Goal: Information Seeking & Learning: Learn about a topic

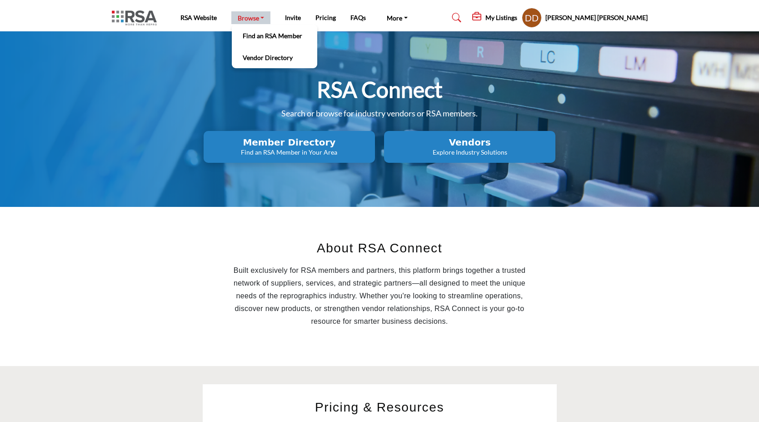
click at [242, 20] on link "Browse" at bounding box center [251, 17] width 40 height 13
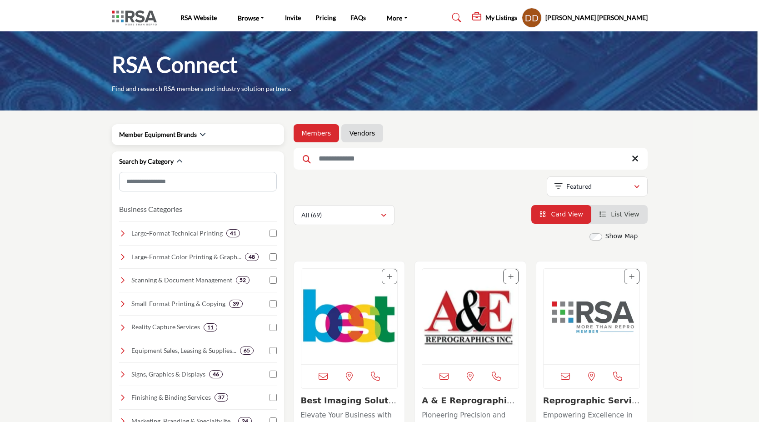
click at [197, 135] on div "Member Equipment Brands" at bounding box center [162, 135] width 87 height 10
click at [201, 133] on icon "button" at bounding box center [203, 134] width 6 height 6
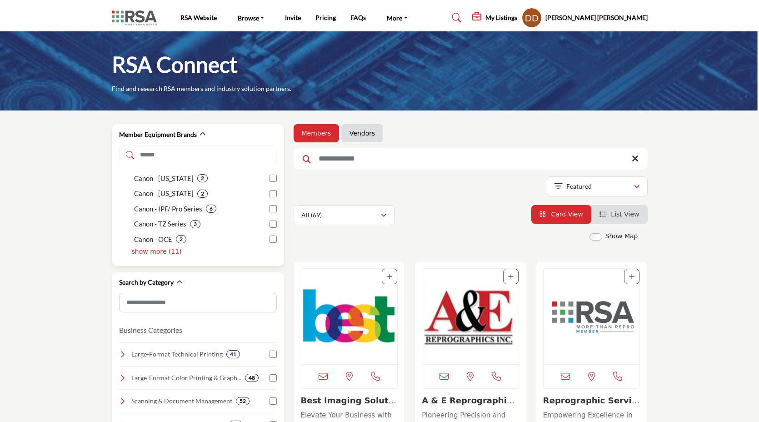
click at [166, 253] on p "show more (11)" at bounding box center [157, 252] width 50 height 10
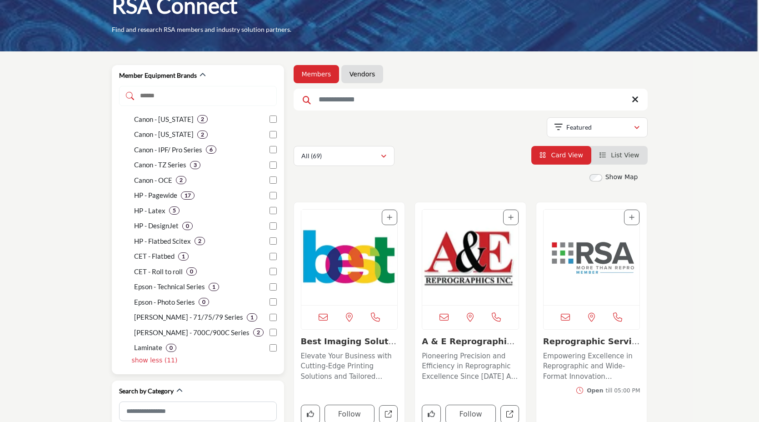
scroll to position [61, 0]
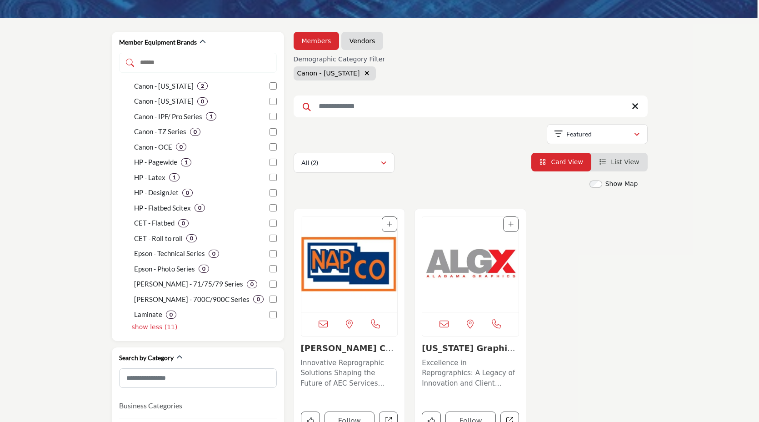
scroll to position [89, 0]
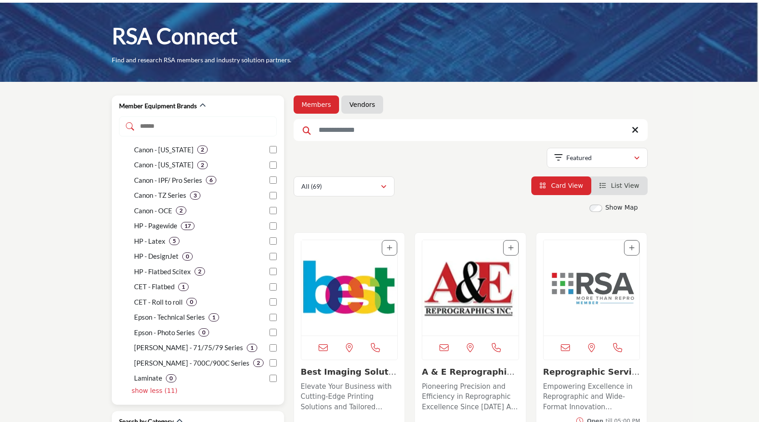
scroll to position [50, 0]
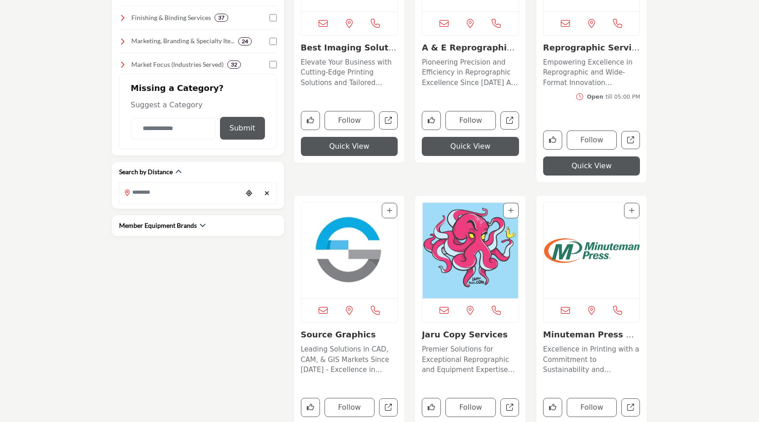
scroll to position [354, 0]
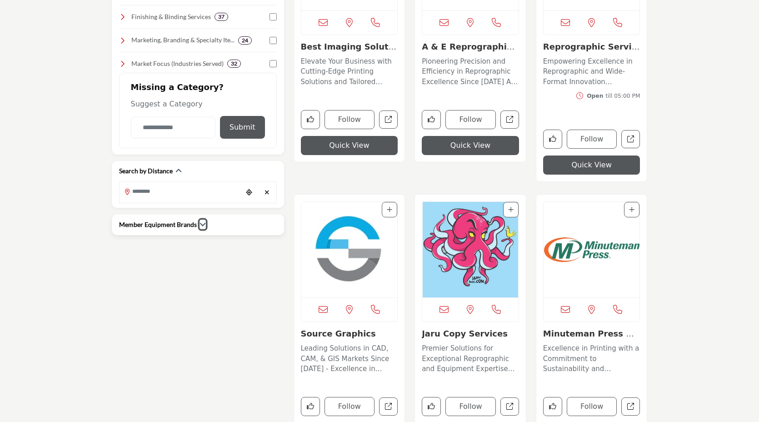
click at [200, 224] on icon "button" at bounding box center [203, 224] width 6 height 6
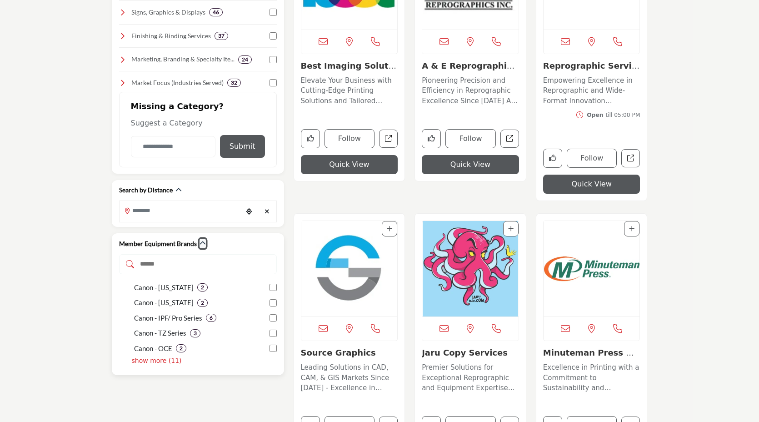
scroll to position [361, 0]
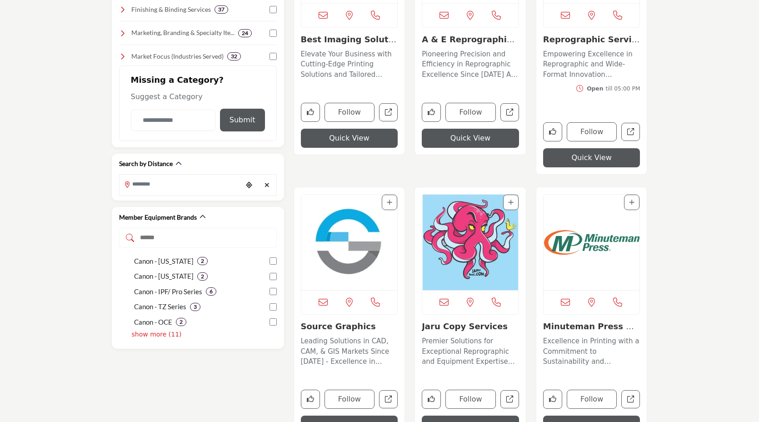
click at [355, 57] on p "Elevate Your Business with Cutting-Edge Printing Solutions and Tailored Equipme…" at bounding box center [349, 64] width 97 height 31
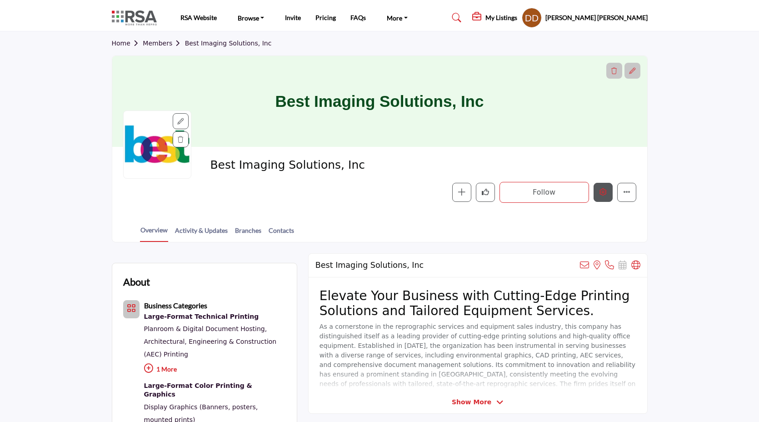
click at [603, 194] on icon "Edit company" at bounding box center [603, 191] width 7 height 7
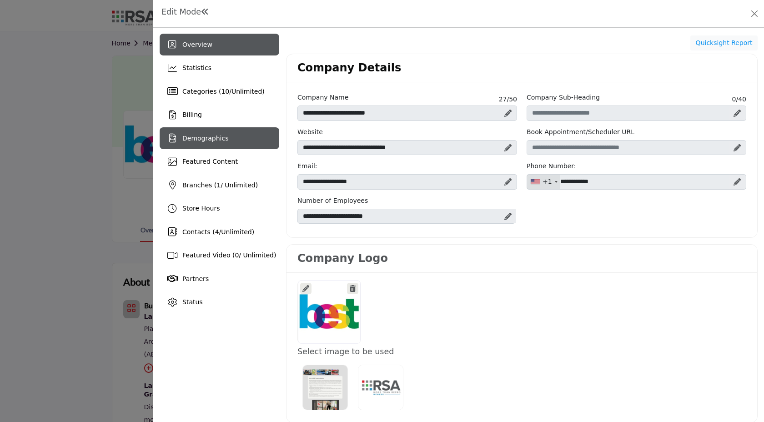
click at [200, 140] on span "Demographics" at bounding box center [205, 138] width 46 height 7
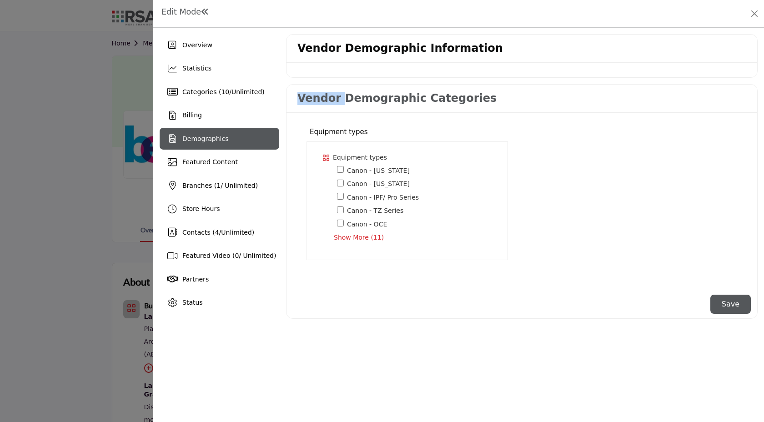
drag, startPoint x: 297, startPoint y: 100, endPoint x: 335, endPoint y: 104, distance: 37.6
click at [335, 104] on h3 "Vendor Demographic Categories" at bounding box center [396, 98] width 199 height 13
click at [308, 42] on h2 "Vendor Demographic Information" at bounding box center [400, 48] width 206 height 13
click at [324, 102] on h3 "Vendor Demographic Categories" at bounding box center [396, 98] width 199 height 13
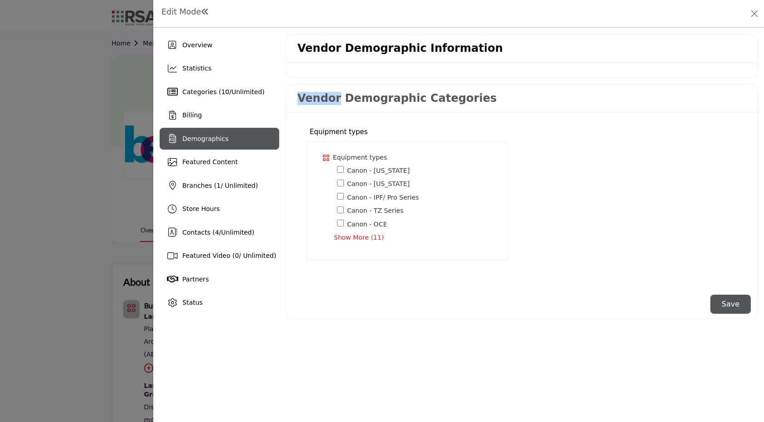
click at [324, 102] on h3 "Vendor Demographic Categories" at bounding box center [396, 98] width 199 height 13
click at [384, 131] on div "Equipment types Equipment types * Show More (11)" at bounding box center [407, 195] width 220 height 150
